Goal: Task Accomplishment & Management: Use online tool/utility

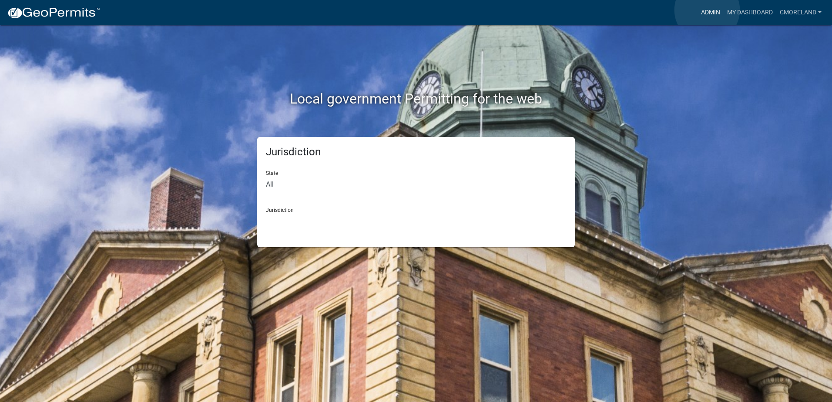
click at [707, 10] on link "Admin" at bounding box center [711, 12] width 26 height 17
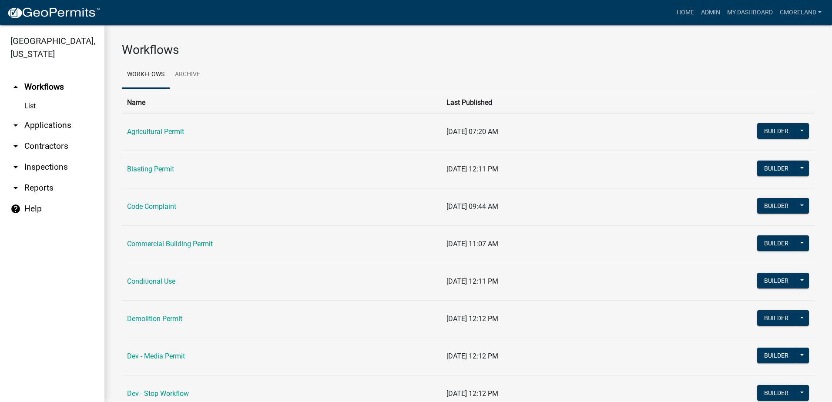
click at [58, 170] on link "arrow_drop_down Inspections" at bounding box center [52, 167] width 104 height 21
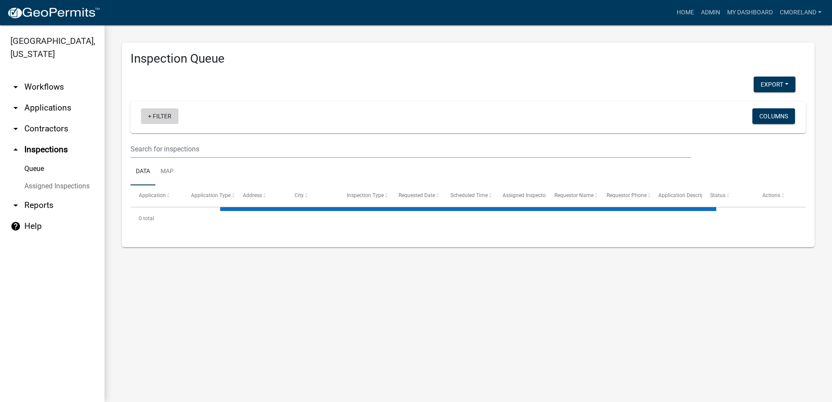
click at [162, 115] on link "+ Filter" at bounding box center [159, 116] width 37 height 16
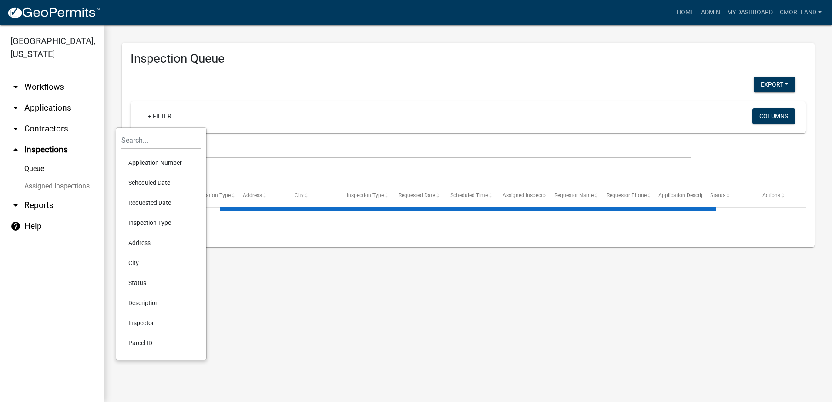
click at [155, 181] on li "Scheduled Date" at bounding box center [161, 183] width 80 height 20
select select "2: 50"
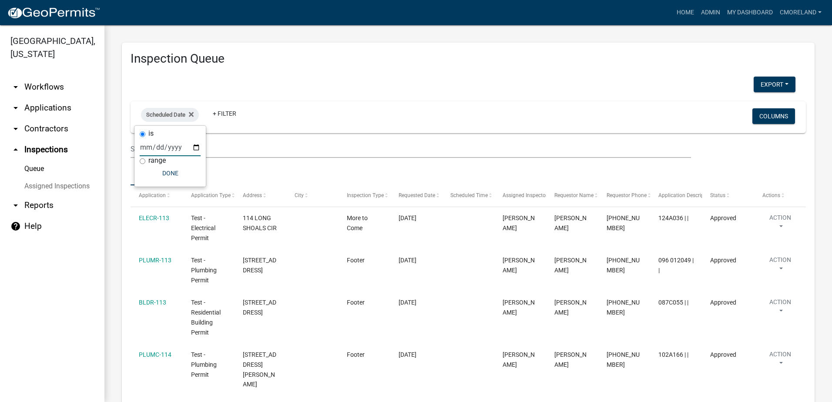
click at [198, 146] on input "date" at bounding box center [170, 147] width 61 height 18
type input "2025-10-15"
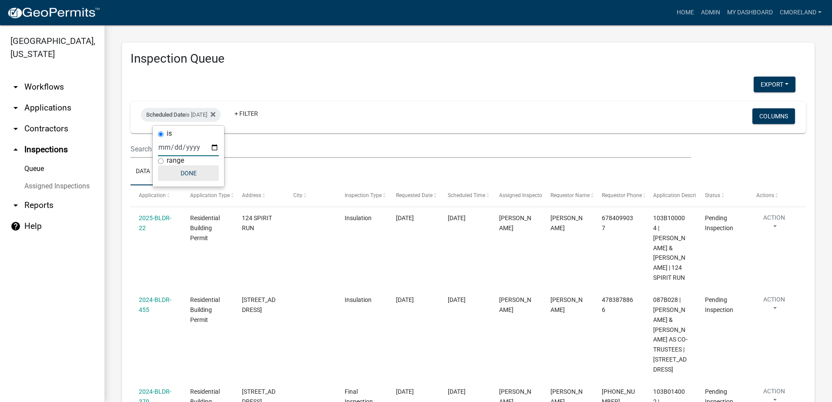
click at [195, 173] on button "Done" at bounding box center [188, 173] width 61 height 16
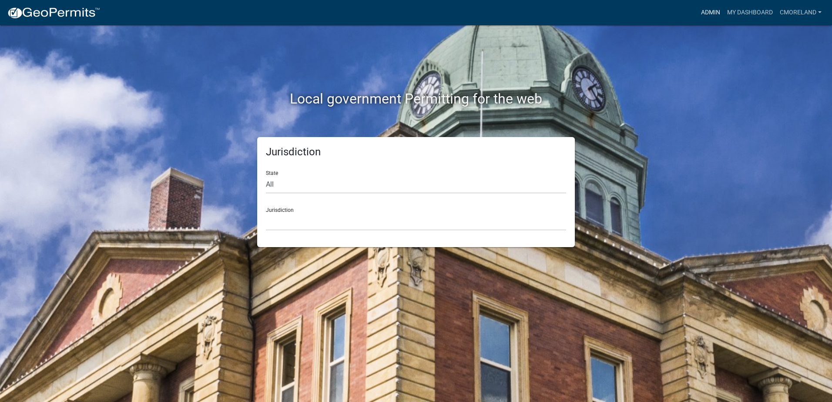
click at [710, 11] on link "Admin" at bounding box center [711, 12] width 26 height 17
click at [709, 9] on link "Admin" at bounding box center [711, 12] width 26 height 17
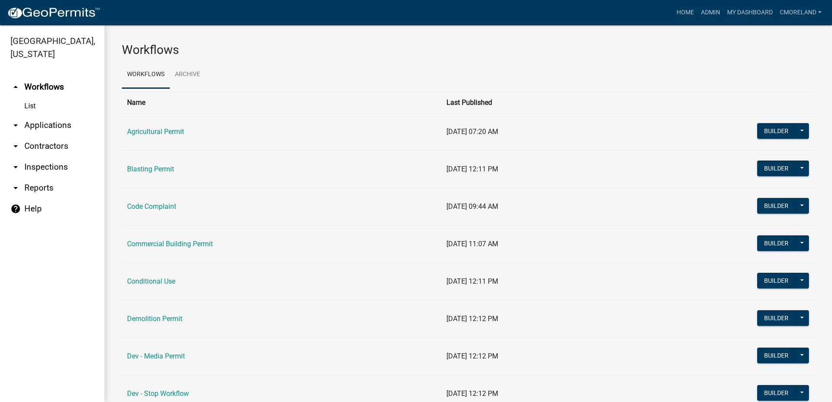
click at [62, 167] on link "arrow_drop_down Inspections" at bounding box center [52, 167] width 104 height 21
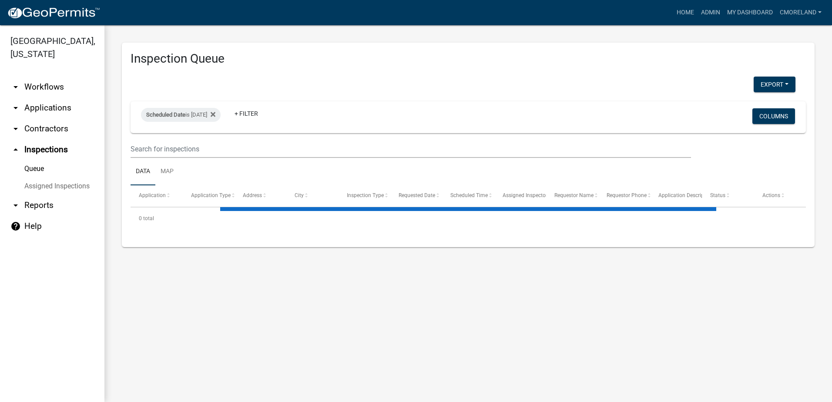
select select "2: 50"
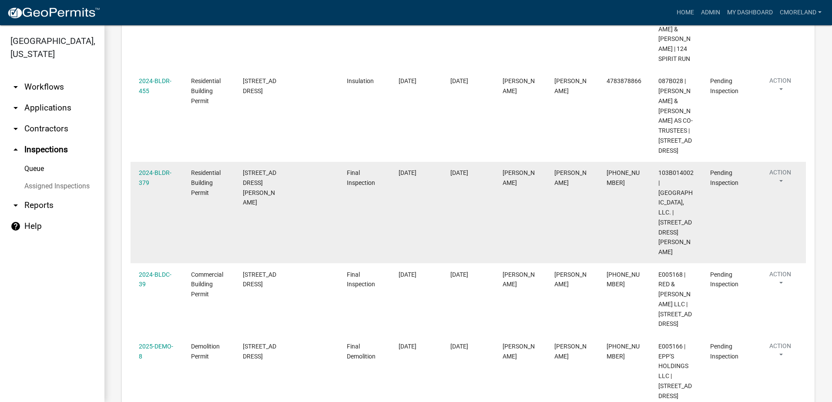
scroll to position [261, 0]
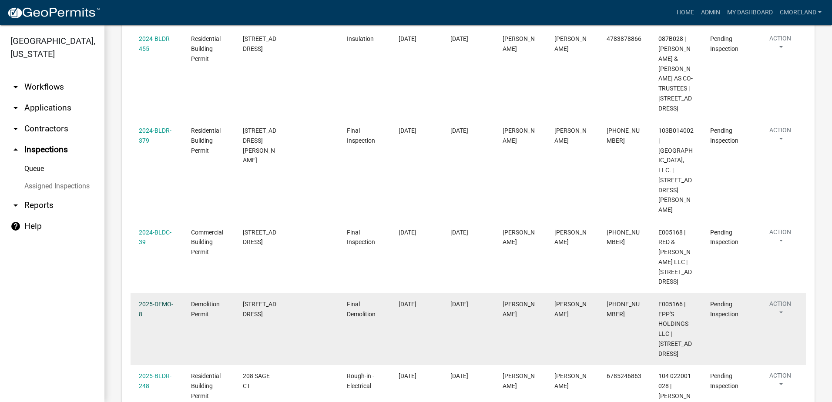
click at [153, 301] on link "2025-DEMO-8" at bounding box center [156, 309] width 34 height 17
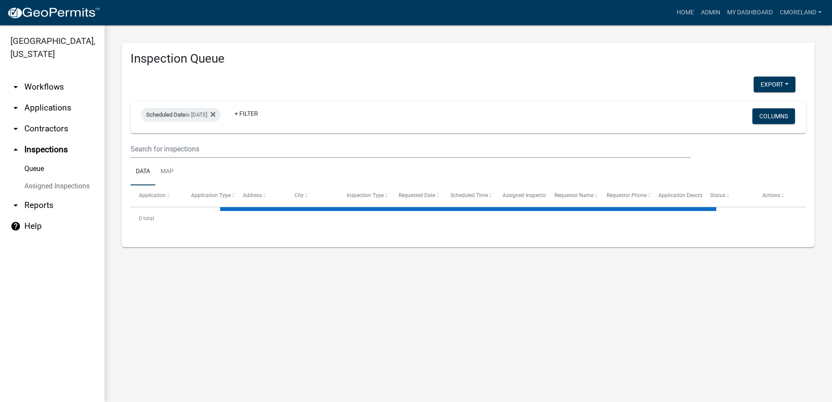
select select "2: 50"
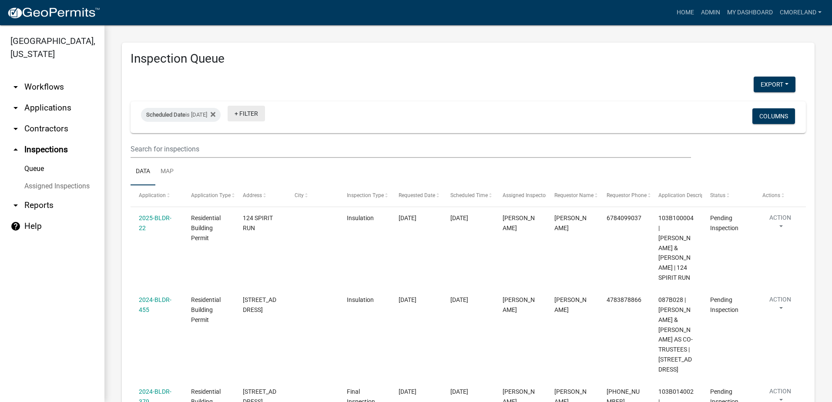
click at [257, 116] on link "+ Filter" at bounding box center [246, 114] width 37 height 16
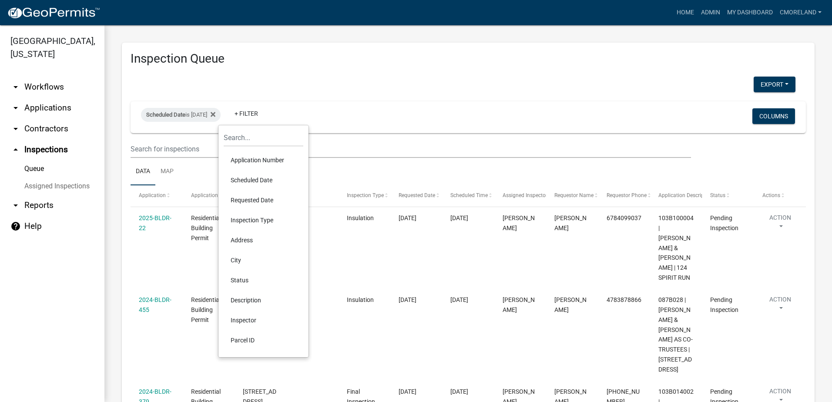
click at [245, 319] on li "Inspector" at bounding box center [264, 320] width 80 height 20
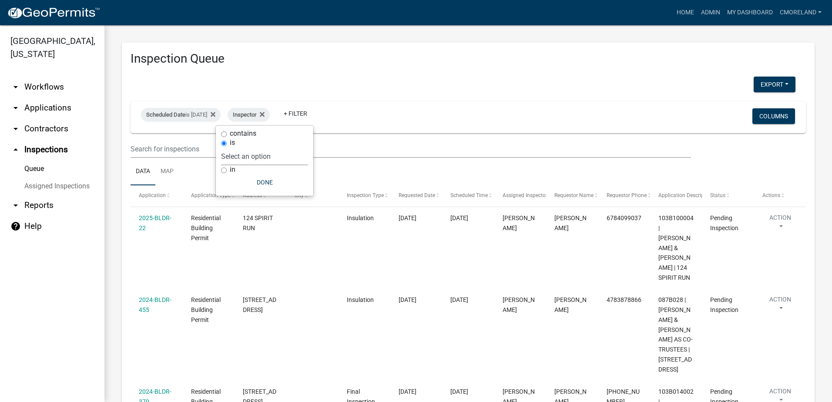
click at [280, 153] on select "Select an option None Michele Rivera Dorothy Evans Stephanie Morris Quistan Jam…" at bounding box center [264, 157] width 87 height 18
click at [365, 103] on div "Scheduled Date is 10/15/2025 Inspector + Filter Columns" at bounding box center [469, 117] width 668 height 32
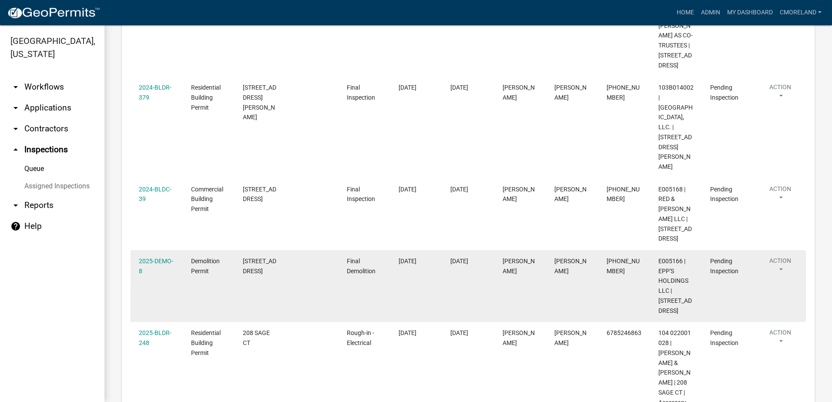
scroll to position [305, 0]
click at [156, 257] on link "2025-DEMO-8" at bounding box center [156, 265] width 34 height 17
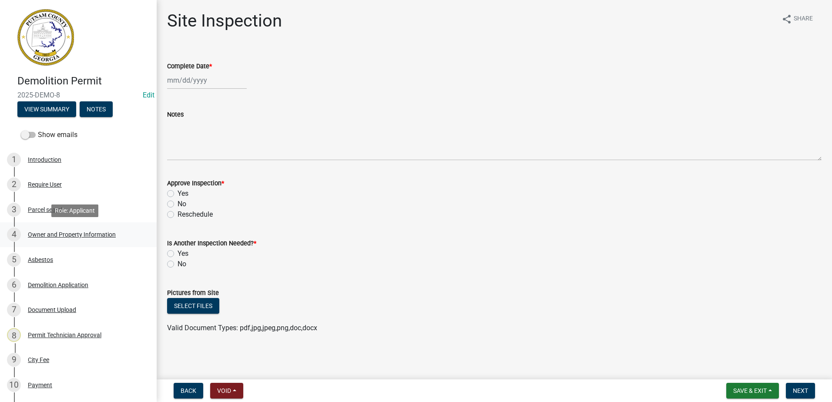
click at [59, 237] on div "Owner and Property Information" at bounding box center [72, 235] width 88 height 6
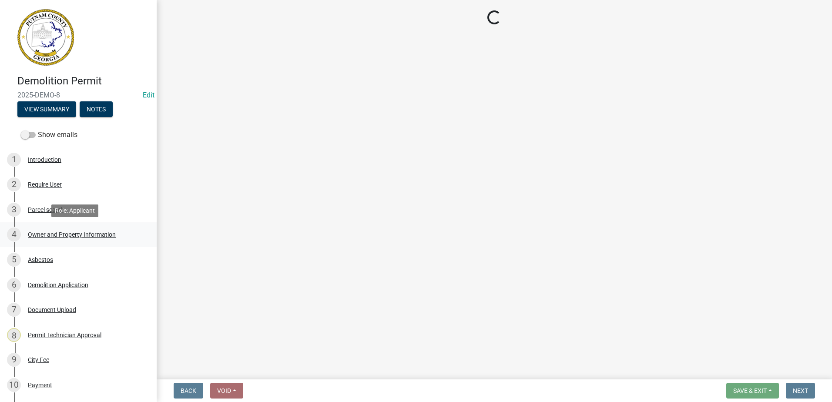
select select "ef7a1fc2-7a7a-426d-b1f0-c9b9b6ca7ff4"
select select "8e53ab76-c026-4800-bafa-f3959daf7b99"
select select "ece5c1a9-df30-4702-9587-5deee23533b7"
